Goal: Find contact information: Find contact information

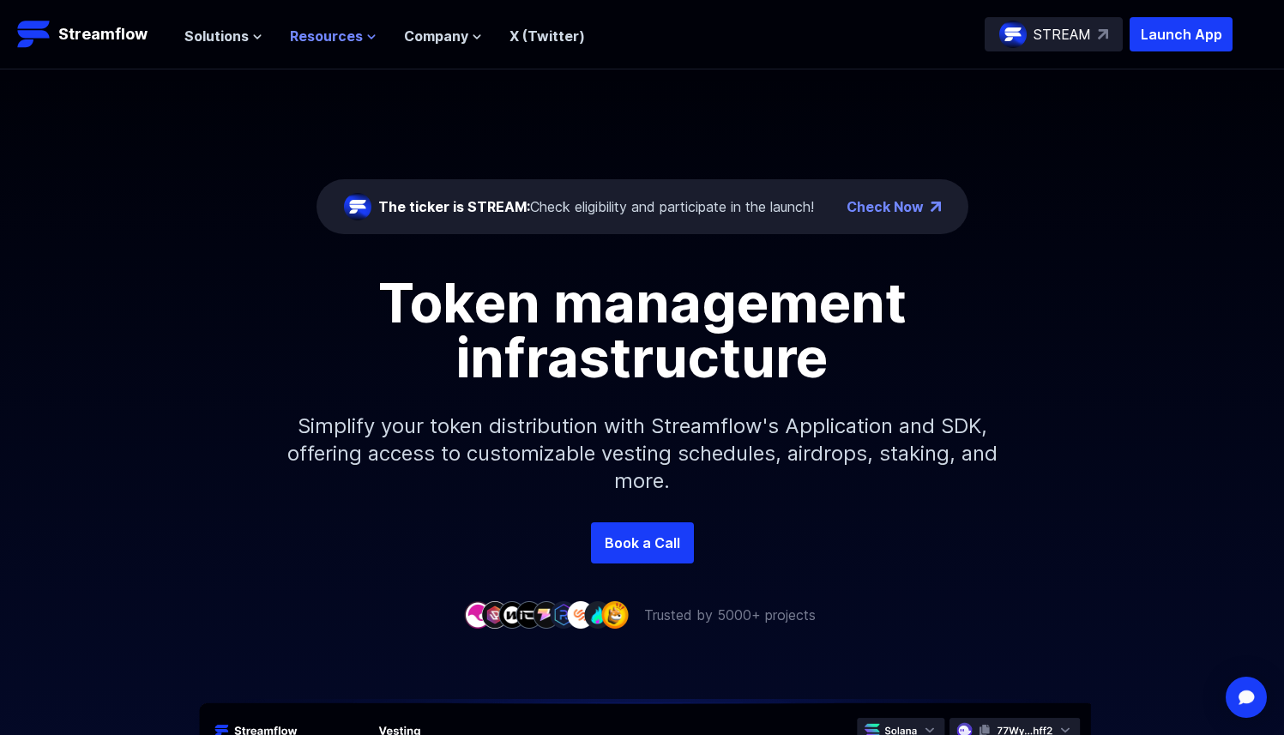
click at [350, 35] on span "Resources" at bounding box center [326, 36] width 73 height 21
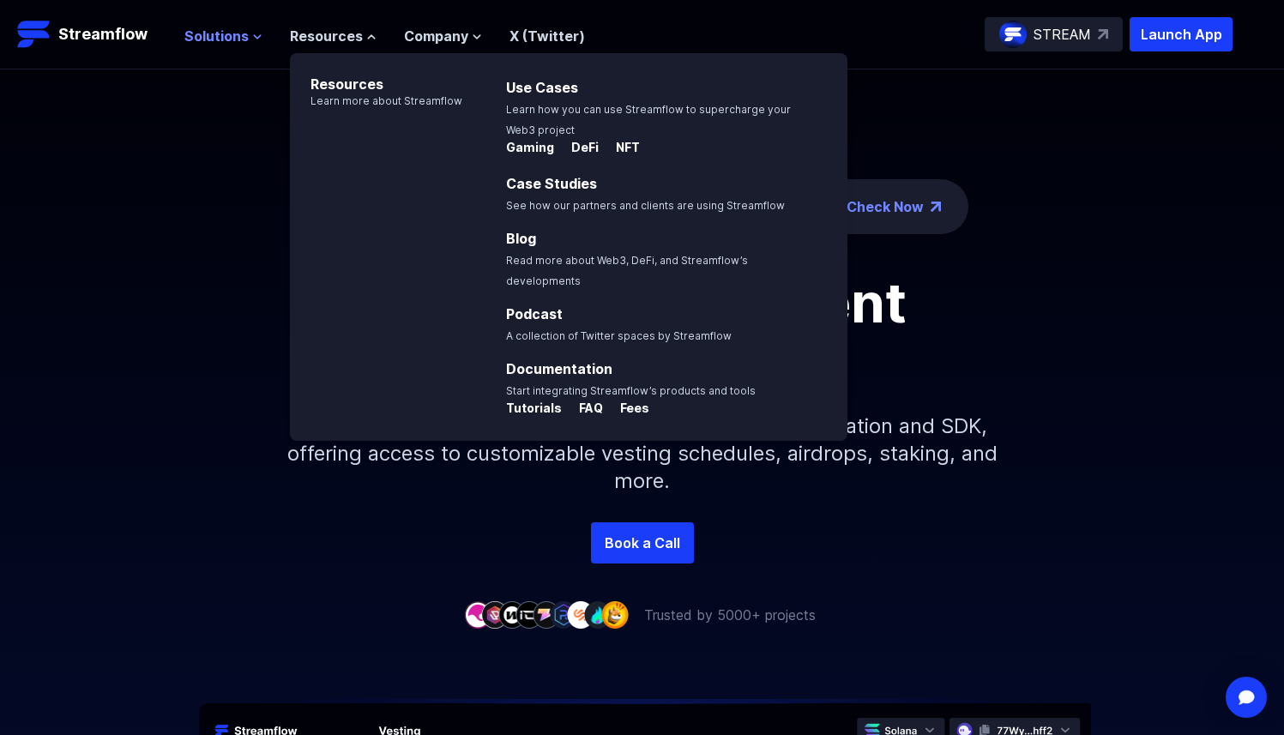
click at [228, 41] on span "Solutions" at bounding box center [216, 36] width 64 height 21
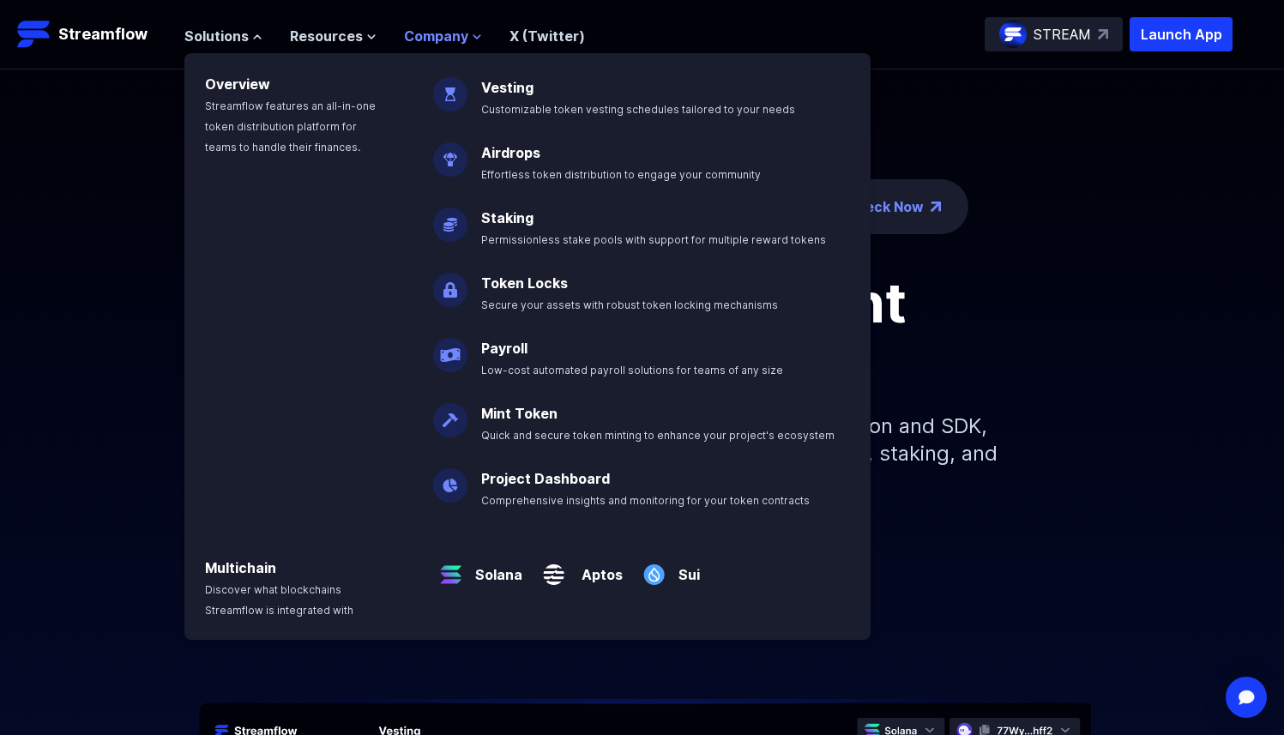
click at [416, 35] on span "Company" at bounding box center [436, 36] width 64 height 21
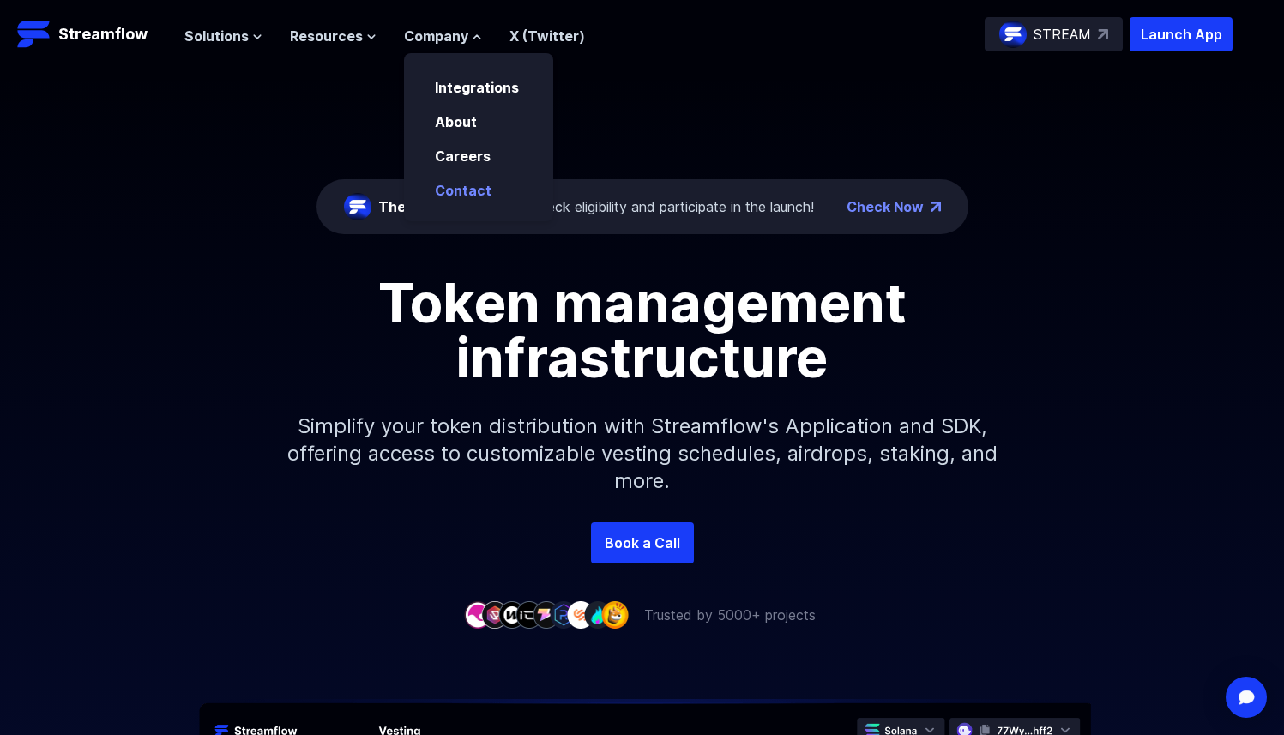
click at [466, 191] on link "Contact" at bounding box center [463, 190] width 57 height 17
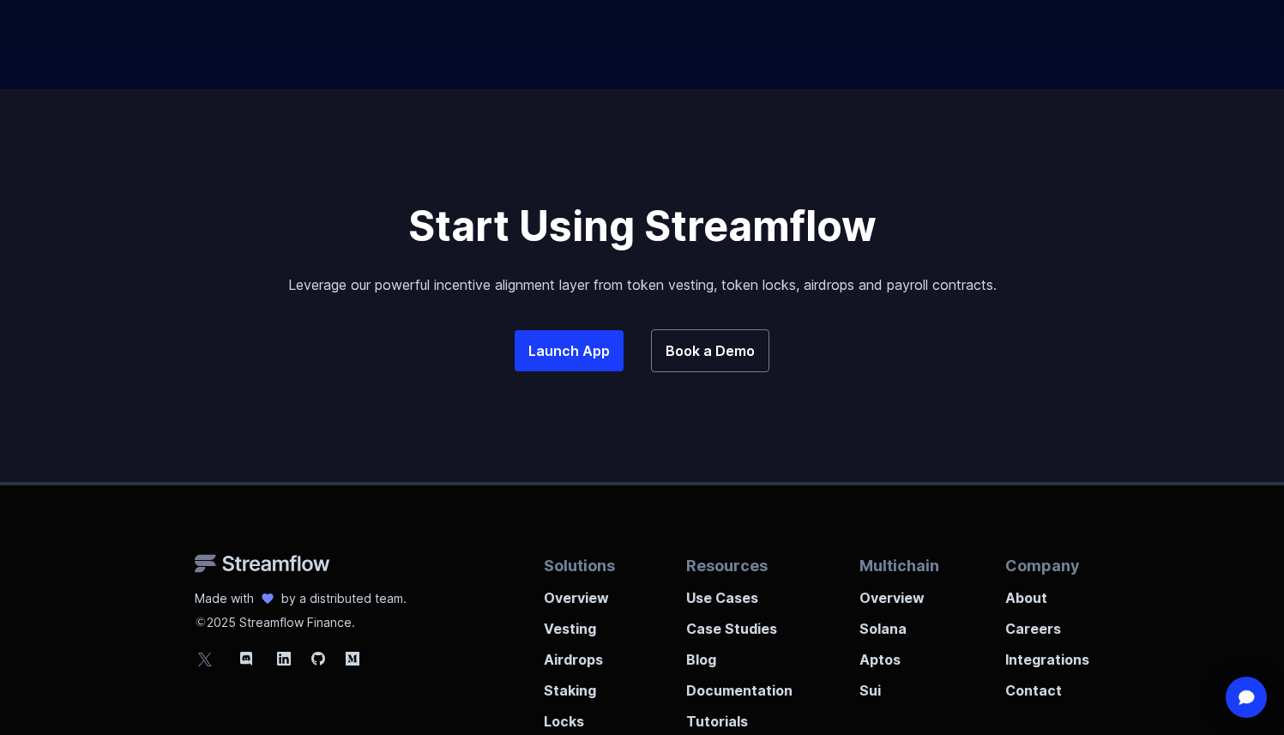
scroll to position [1217, 0]
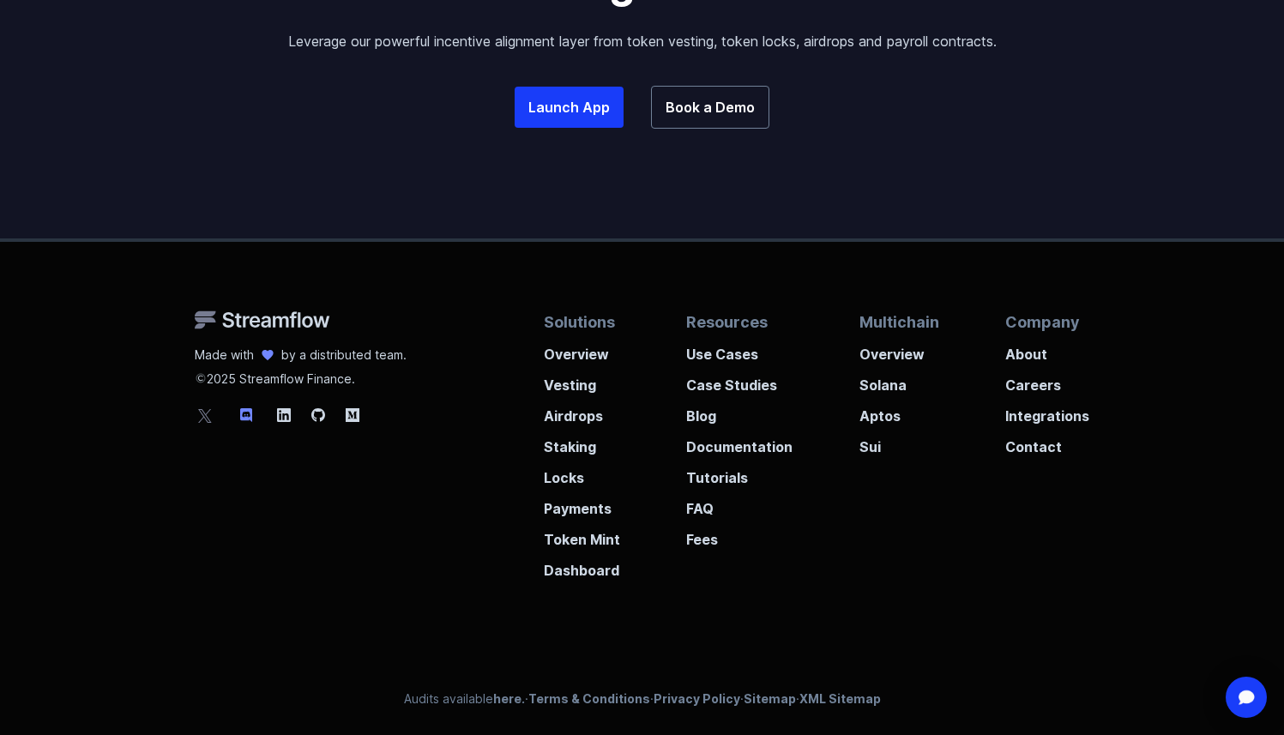
click at [241, 416] on icon at bounding box center [246, 415] width 12 height 14
click at [246, 413] on icon at bounding box center [246, 415] width 21 height 21
click at [250, 423] on icon at bounding box center [246, 415] width 21 height 21
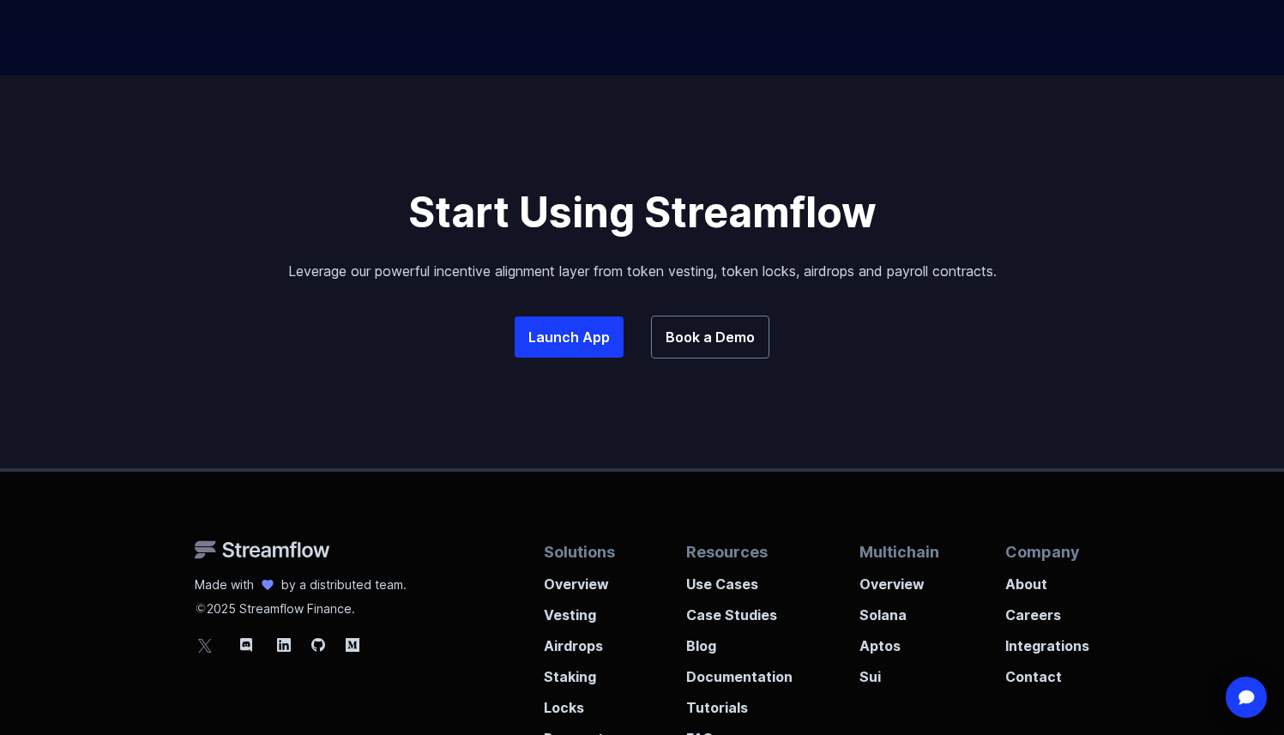
scroll to position [989, 0]
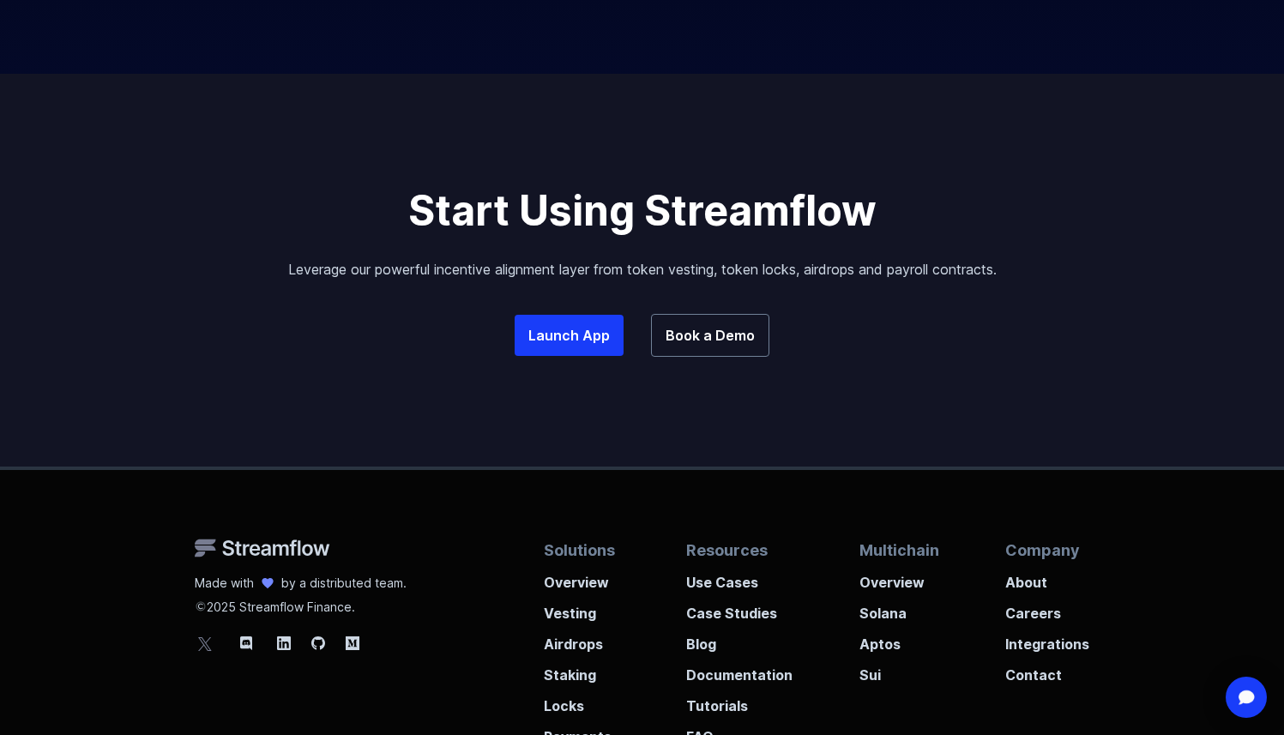
click at [201, 646] on icon at bounding box center [205, 643] width 21 height 21
